Goal: Find specific page/section: Find specific page/section

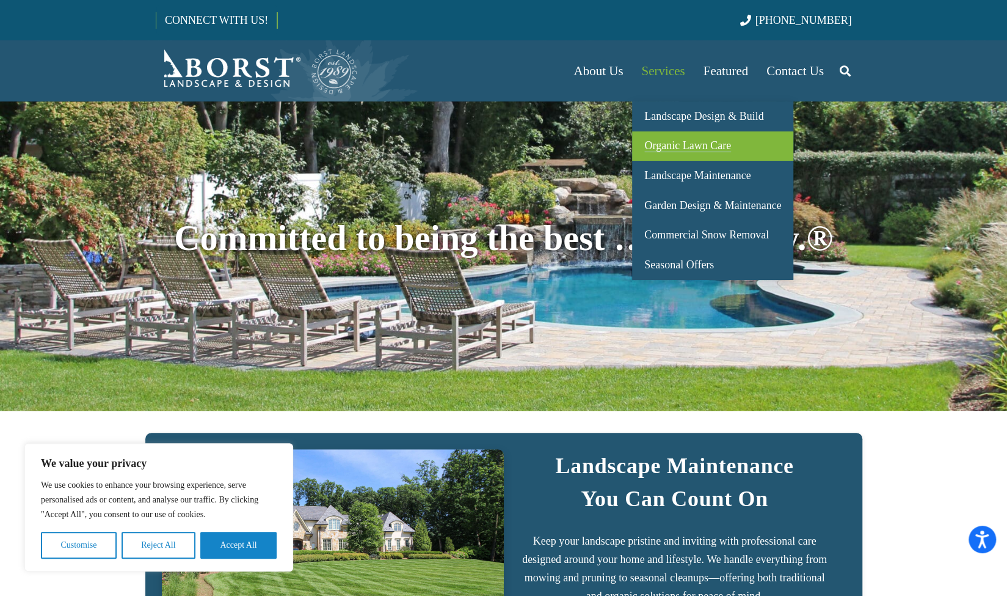
click at [707, 145] on span "Organic Lawn Care" at bounding box center [687, 145] width 87 height 12
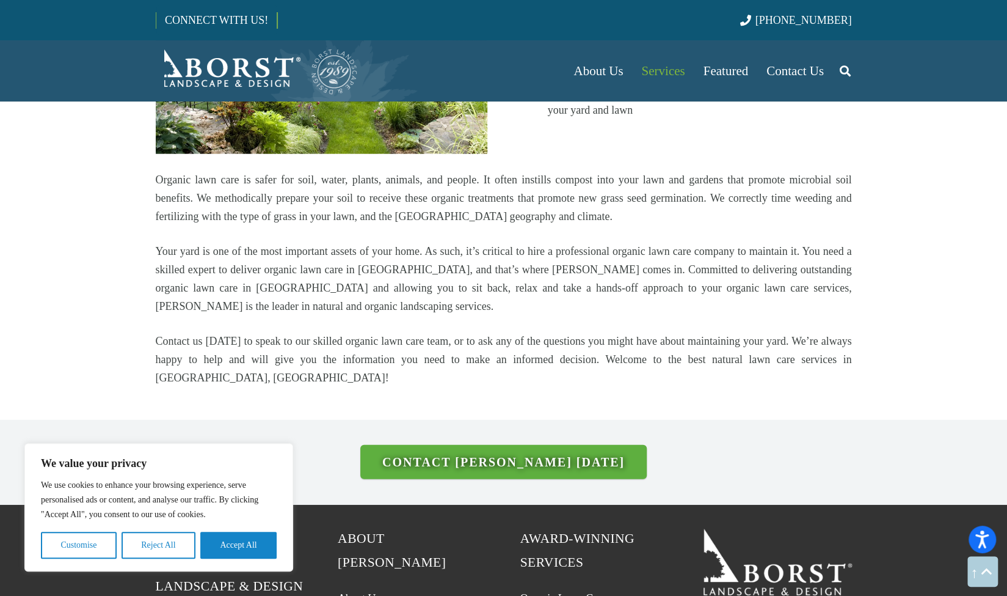
scroll to position [1882, 0]
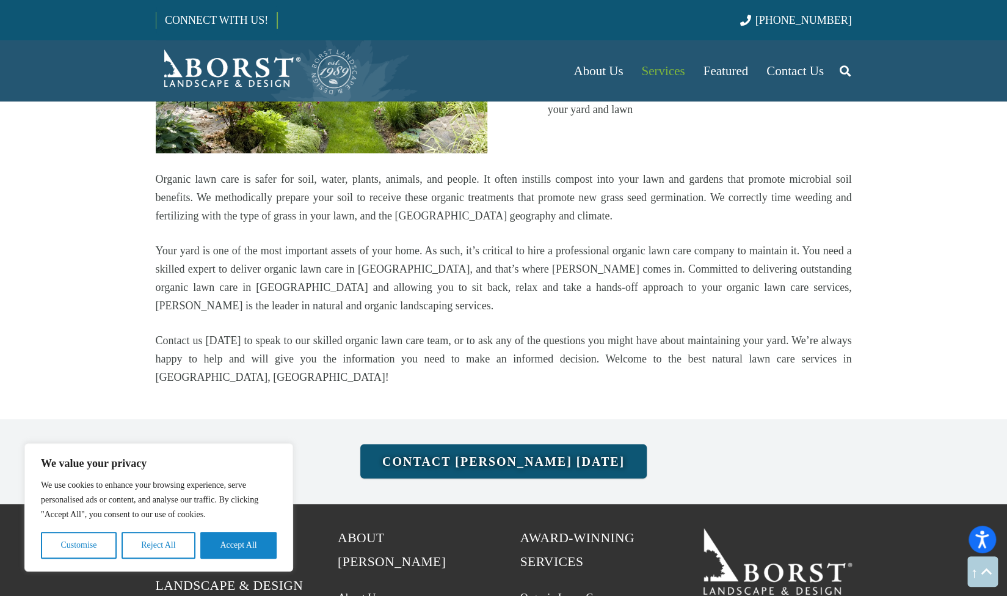
click at [501, 444] on link "Contact [PERSON_NAME] [DATE]" at bounding box center [503, 461] width 286 height 34
